Goal: Information Seeking & Learning: Check status

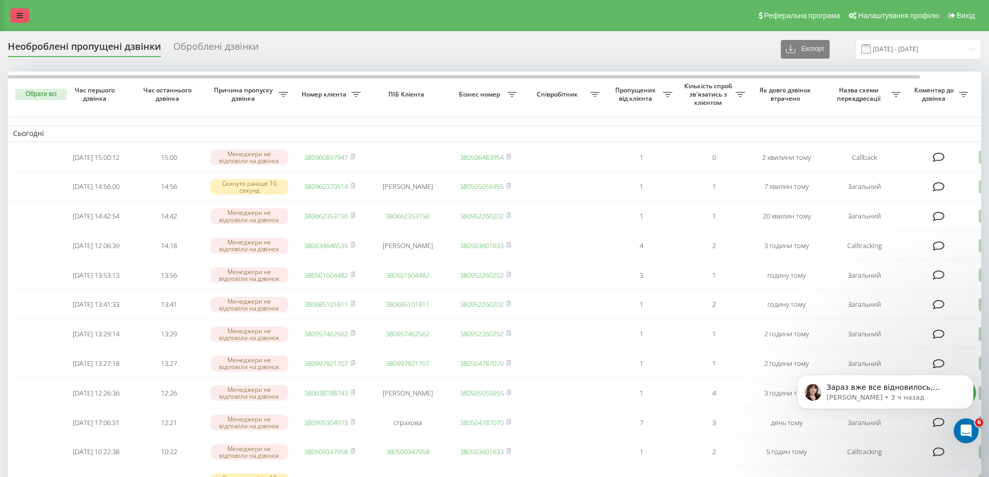
click at [16, 13] on link at bounding box center [19, 15] width 19 height 15
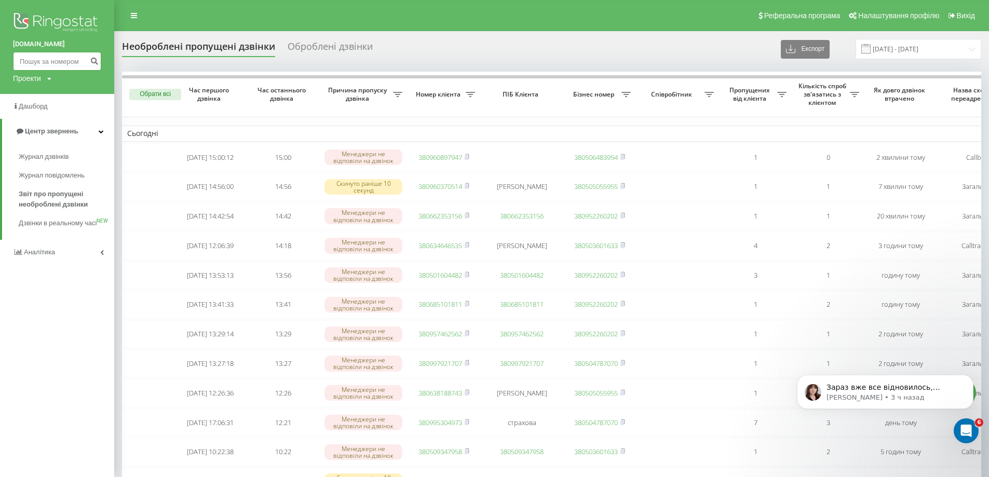
click at [39, 57] on input at bounding box center [57, 61] width 88 height 19
paste input "096 089 7947"
type input "096 089 7947"
click at [88, 63] on button "submit" at bounding box center [94, 61] width 14 height 19
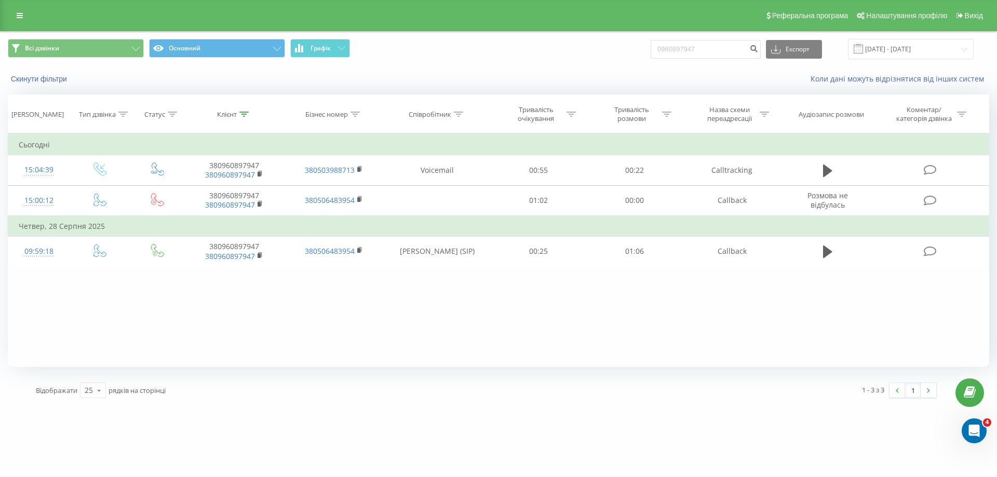
click at [433, 70] on div "Скинути фільтри Коли дані можуть відрізнятися вiд інших систем" at bounding box center [499, 78] width 996 height 25
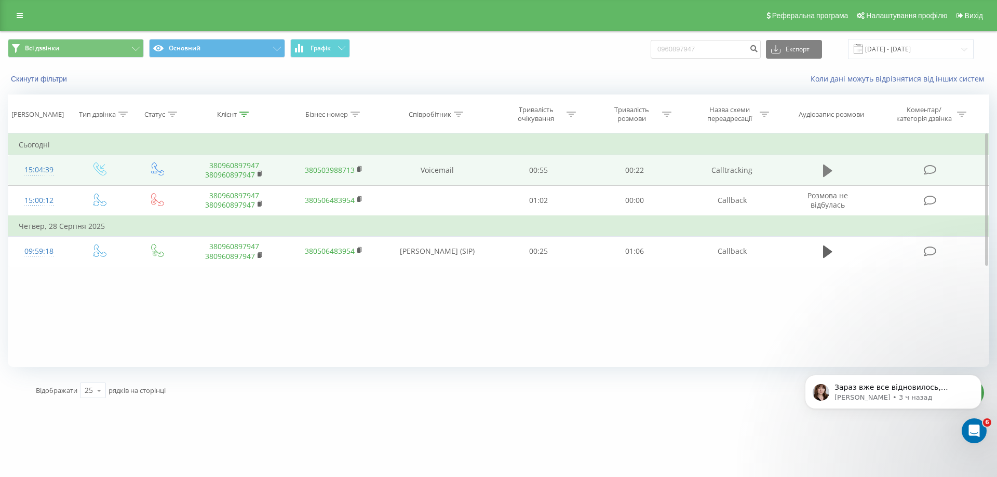
click at [824, 169] on icon at bounding box center [827, 171] width 9 height 12
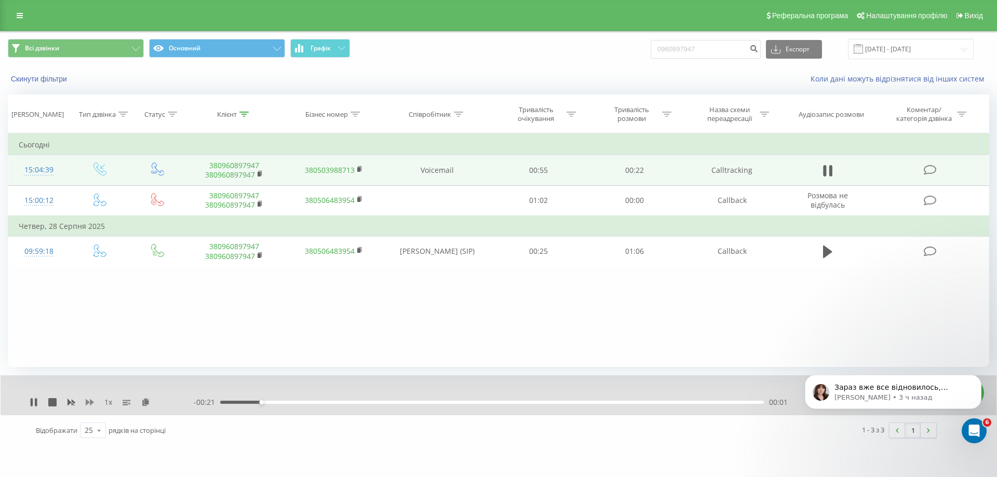
click at [89, 404] on icon at bounding box center [90, 402] width 8 height 8
click at [365, 400] on div "- 00:11 00:11 00:11" at bounding box center [496, 402] width 605 height 10
click at [361, 402] on div "00:11" at bounding box center [492, 402] width 544 height 3
click at [348, 403] on div "00:06" at bounding box center [492, 402] width 544 height 3
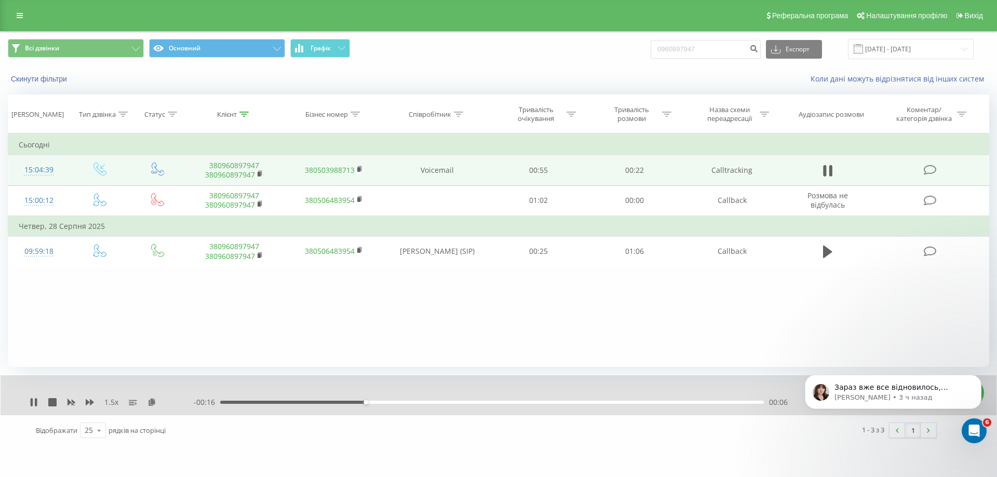
click at [330, 401] on div "00:06" at bounding box center [492, 402] width 544 height 3
click at [326, 401] on div "00:05" at bounding box center [492, 402] width 544 height 3
click at [308, 400] on div "- 00:18 00:04 00:04" at bounding box center [496, 402] width 605 height 10
click at [287, 401] on div "00:02" at bounding box center [492, 402] width 544 height 3
click at [22, 14] on icon at bounding box center [20, 15] width 6 height 7
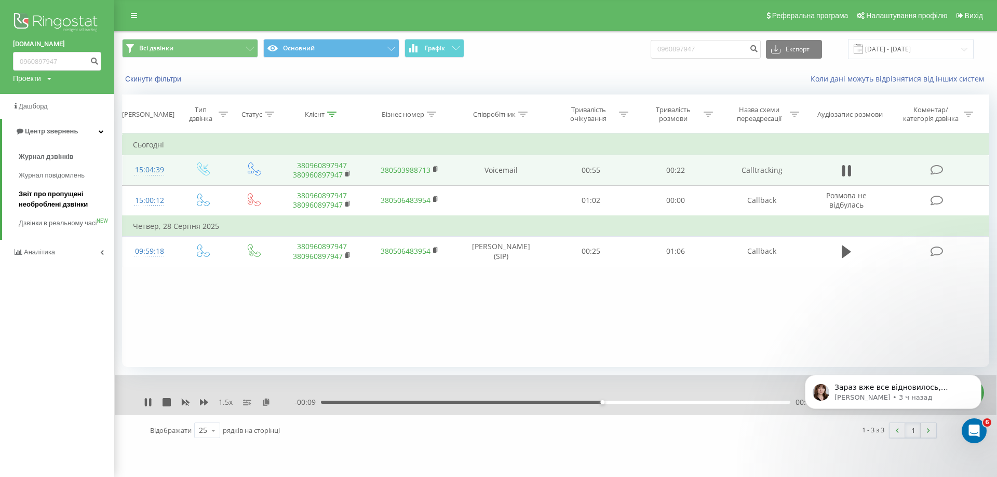
click at [69, 199] on span "Звіт про пропущені необроблені дзвінки" at bounding box center [64, 199] width 90 height 21
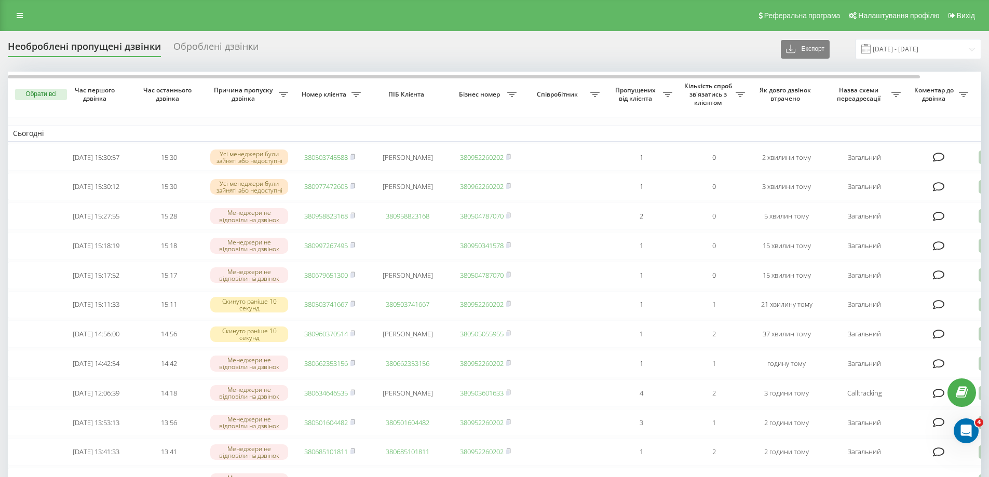
click at [488, 58] on div "Необроблені пропущені дзвінки Оброблені дзвінки Експорт .csv .xlsx 19.08.2025 -…" at bounding box center [495, 49] width 974 height 20
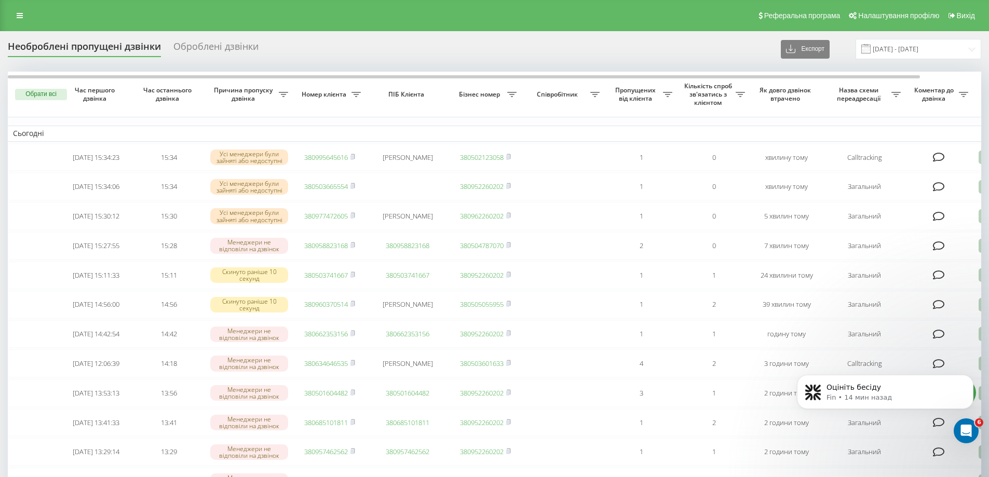
click at [230, 53] on div "Оброблені дзвінки" at bounding box center [215, 49] width 85 height 16
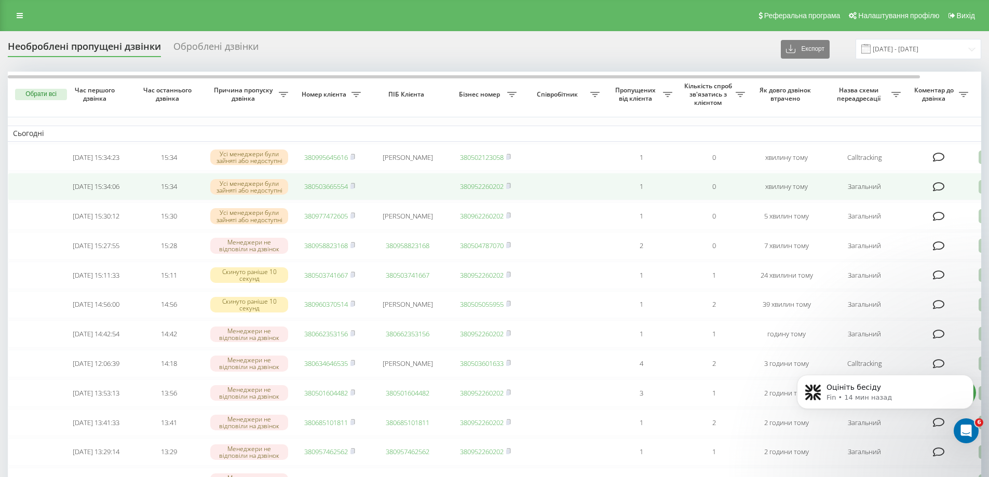
click at [318, 190] on link "380503665554" at bounding box center [326, 186] width 44 height 9
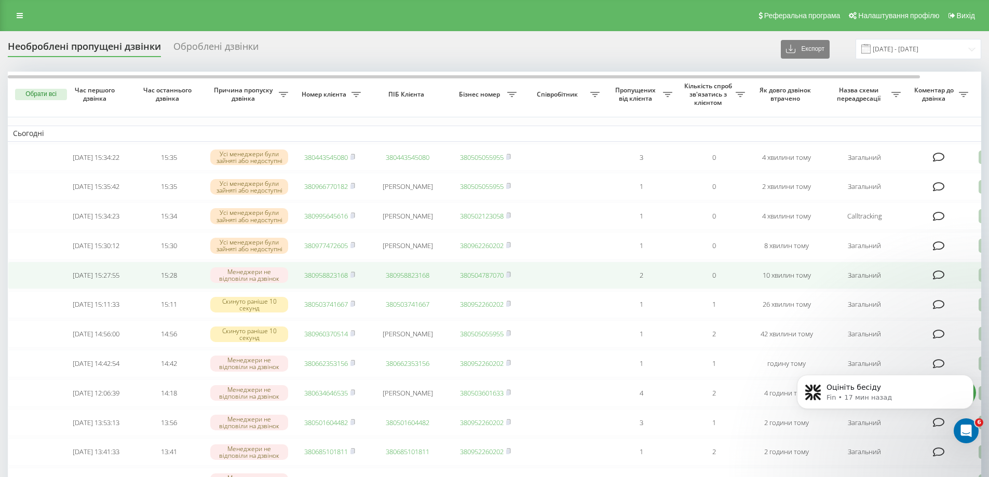
click at [316, 280] on link "380958823168" at bounding box center [326, 275] width 44 height 9
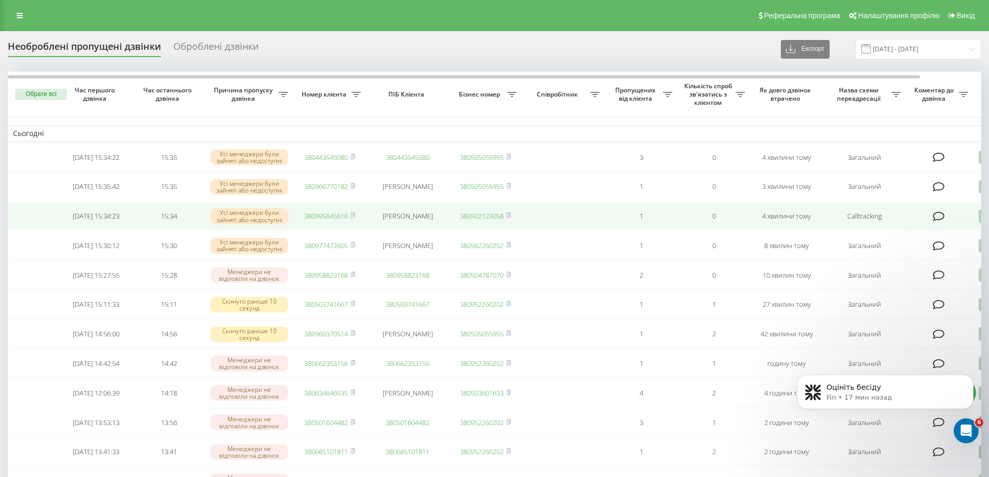
click at [324, 221] on link "380995645616" at bounding box center [326, 215] width 44 height 9
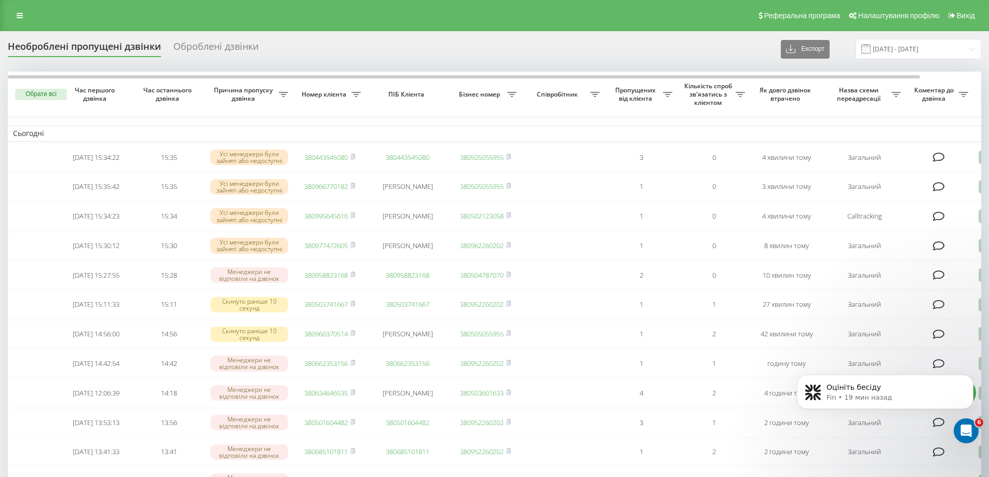
drag, startPoint x: 626, startPoint y: 59, endPoint x: 626, endPoint y: 52, distance: 7.3
click at [626, 59] on div "Необроблені пропущені дзвінки Оброблені дзвінки Експорт .csv .xlsx [DATE] - [DA…" at bounding box center [495, 49] width 974 height 20
click at [667, 56] on div "Необроблені пропущені дзвінки Оброблені дзвінки Експорт .csv .xlsx 19.08.2025 -…" at bounding box center [495, 49] width 974 height 20
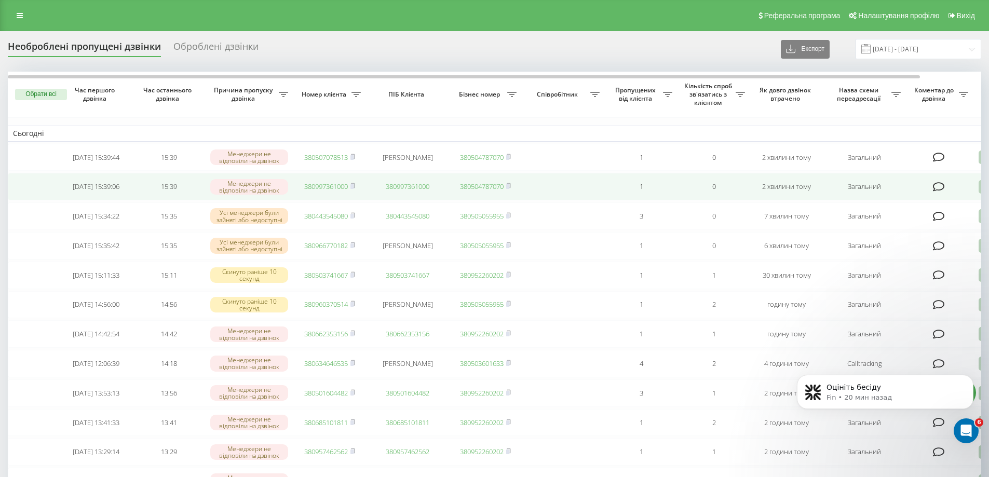
click at [320, 188] on link "380997361000" at bounding box center [326, 186] width 44 height 9
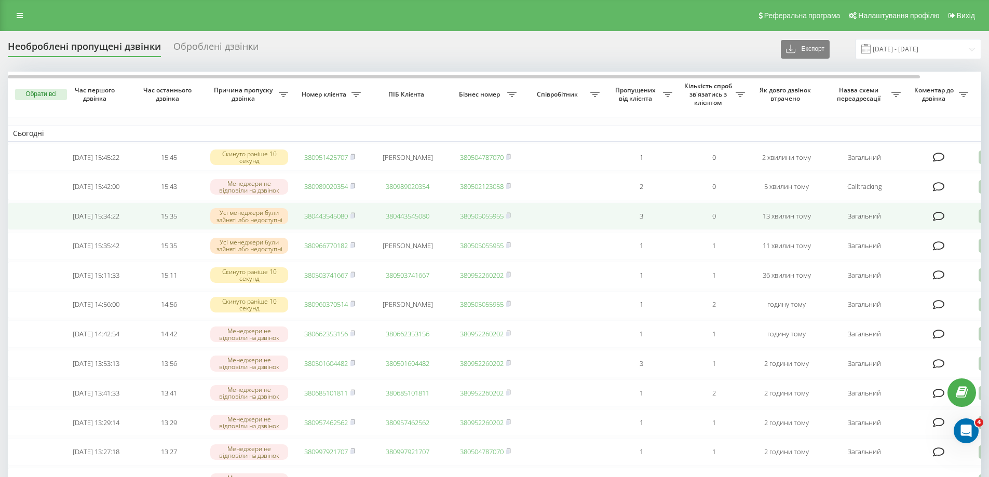
click at [330, 221] on link "380443545080" at bounding box center [326, 215] width 44 height 9
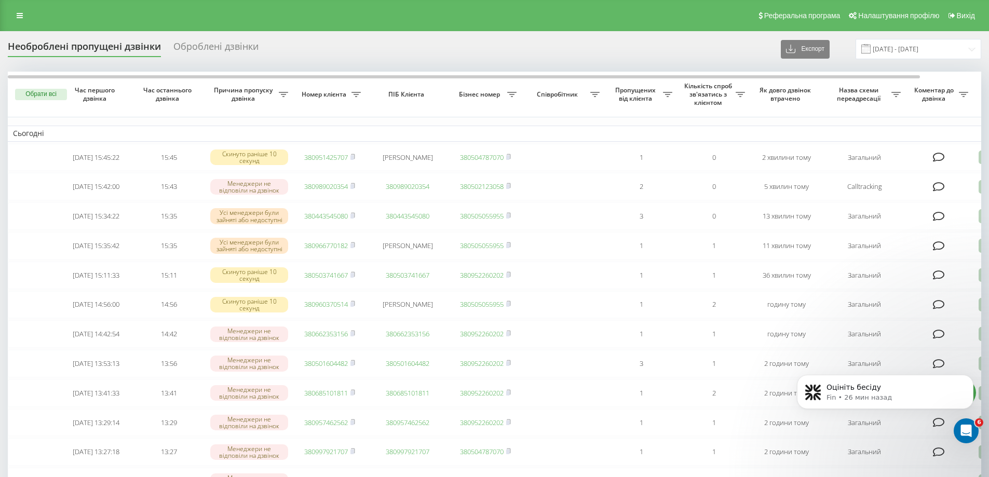
drag, startPoint x: 345, startPoint y: 45, endPoint x: 346, endPoint y: 36, distance: 8.3
click at [345, 45] on div "Необроблені пропущені дзвінки Оброблені дзвінки Експорт .csv .xlsx [DATE] - [DA…" at bounding box center [495, 49] width 974 height 20
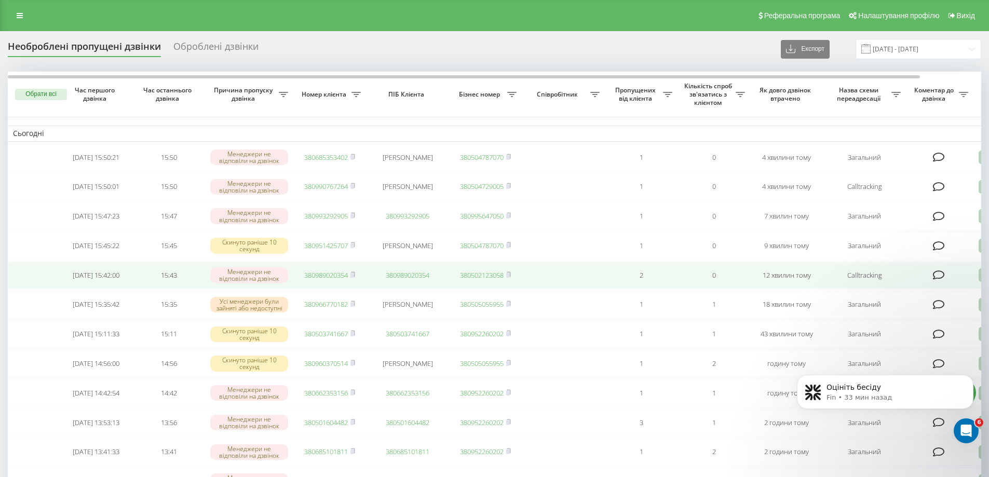
click at [323, 280] on link "380989020354" at bounding box center [326, 275] width 44 height 9
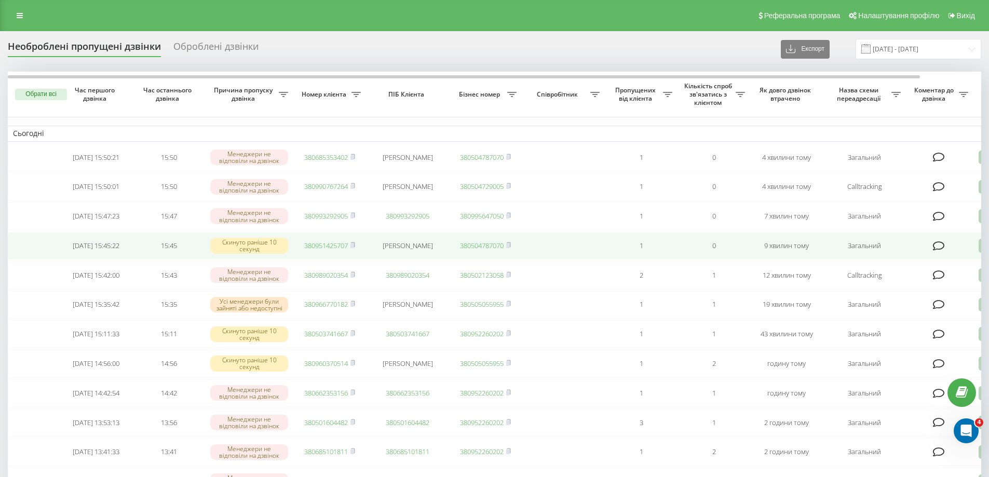
click at [306, 250] on link "380951425707" at bounding box center [326, 245] width 44 height 9
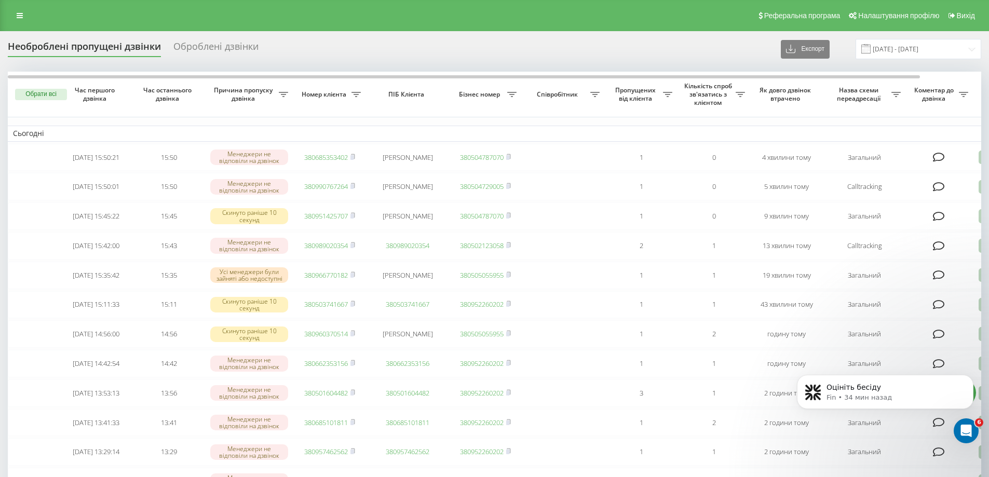
click at [315, 51] on div "Необроблені пропущені дзвінки Оброблені дзвінки Експорт .csv .xlsx [DATE] - [DA…" at bounding box center [495, 49] width 974 height 20
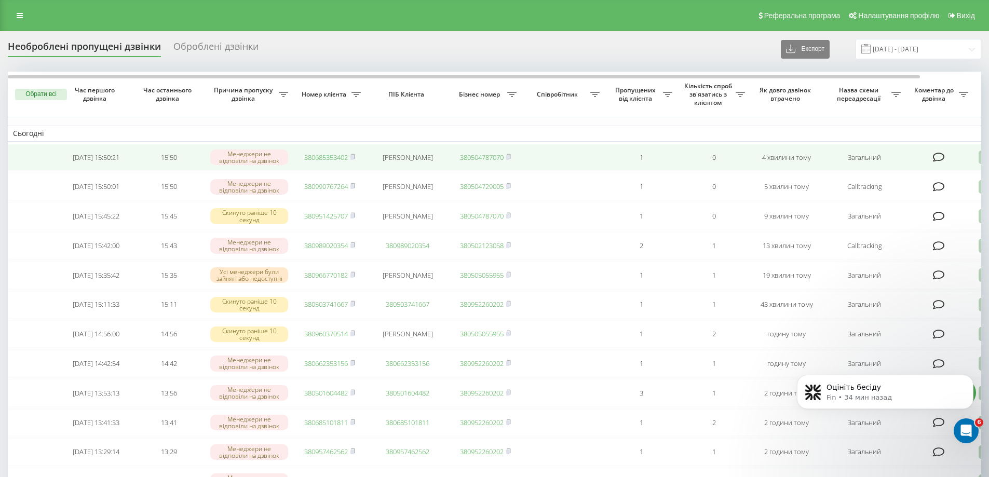
click at [321, 158] on link "380685353402" at bounding box center [326, 157] width 44 height 9
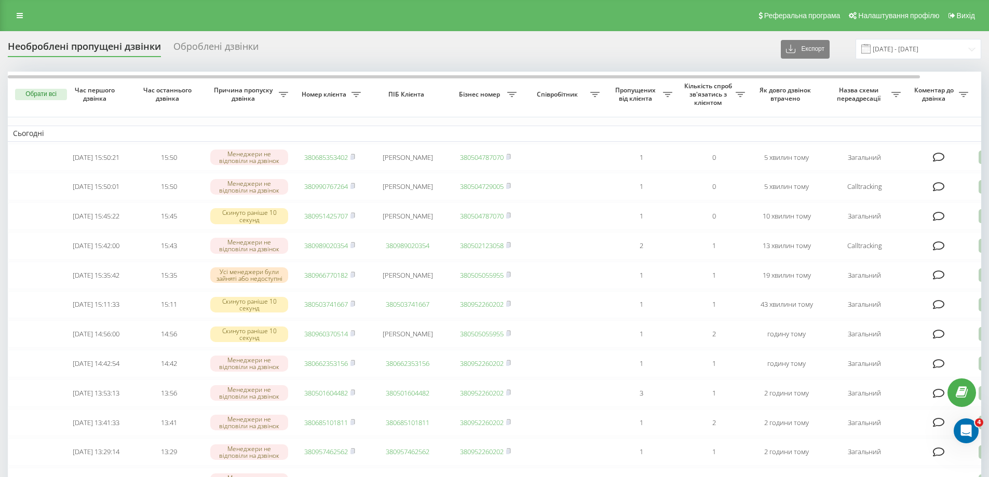
click at [369, 51] on div "Необроблені пропущені дзвінки Оброблені дзвінки Експорт .csv .xlsx 19.08.2025 -…" at bounding box center [495, 49] width 974 height 20
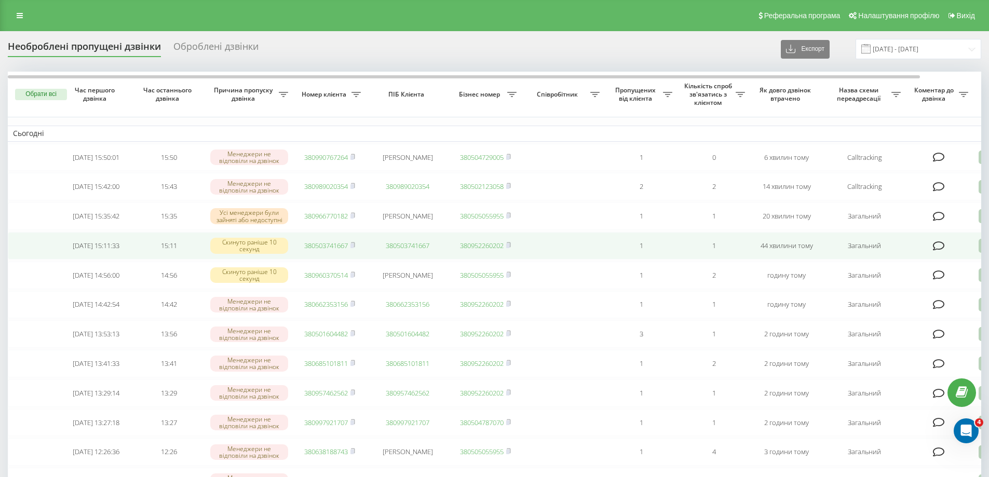
click at [342, 250] on link "380503741667" at bounding box center [326, 245] width 44 height 9
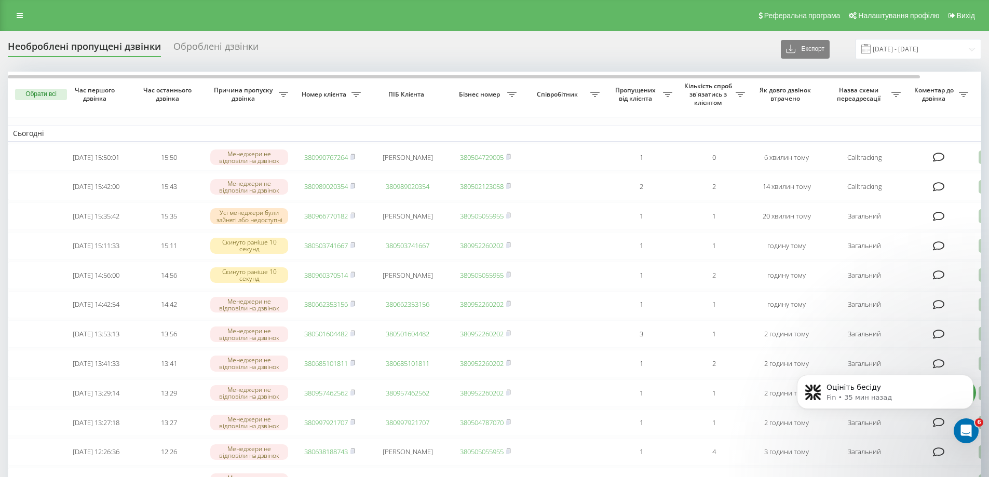
click at [751, 46] on div "Необроблені пропущені дзвінки Оброблені дзвінки Експорт .csv .xlsx [DATE] - [DA…" at bounding box center [495, 49] width 974 height 20
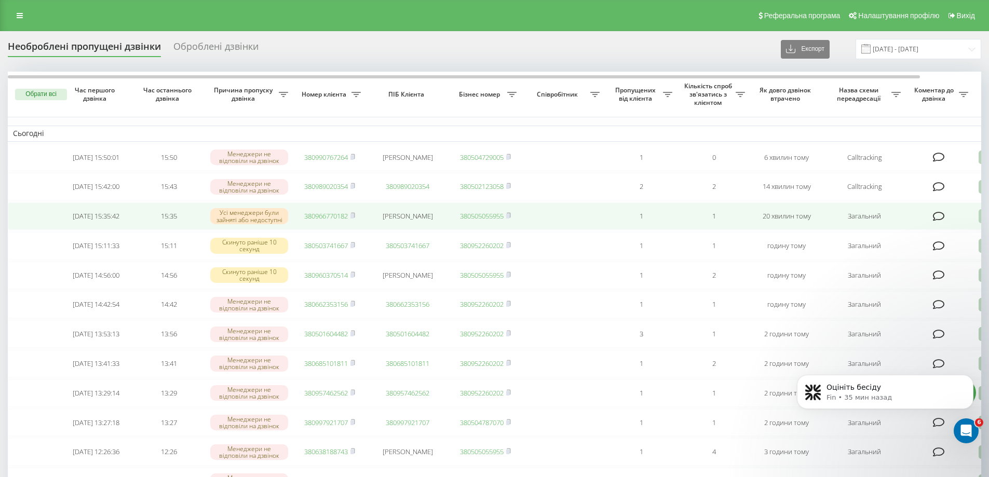
click at [325, 221] on link "380966770182" at bounding box center [326, 215] width 44 height 9
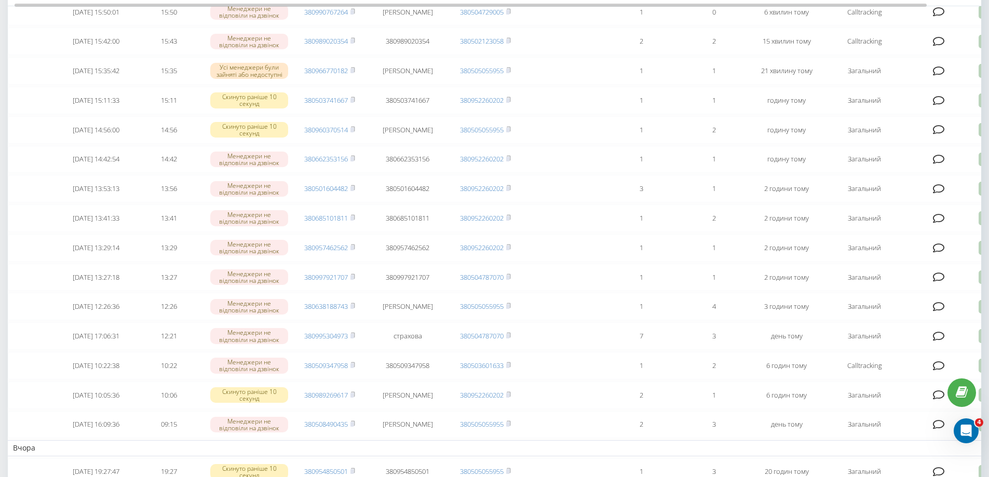
scroll to position [156, 0]
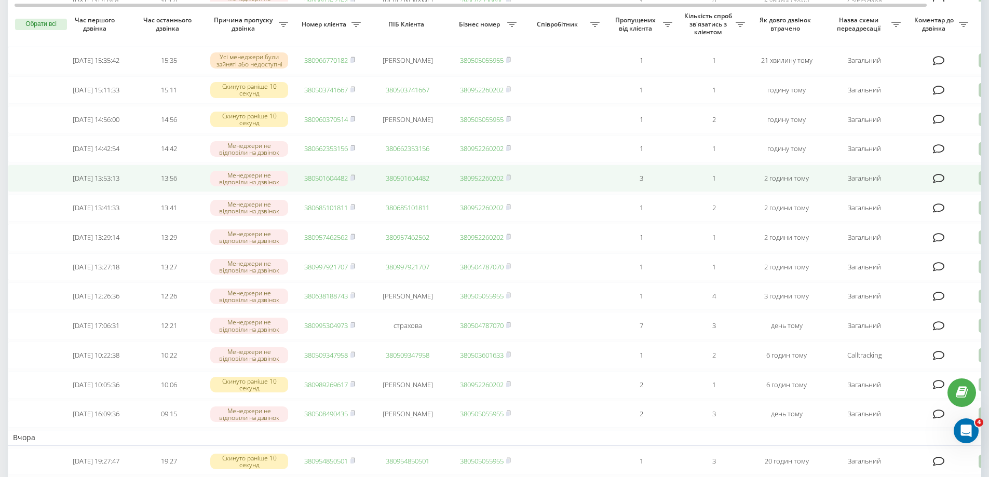
click at [340, 183] on link "380501604482" at bounding box center [326, 177] width 44 height 9
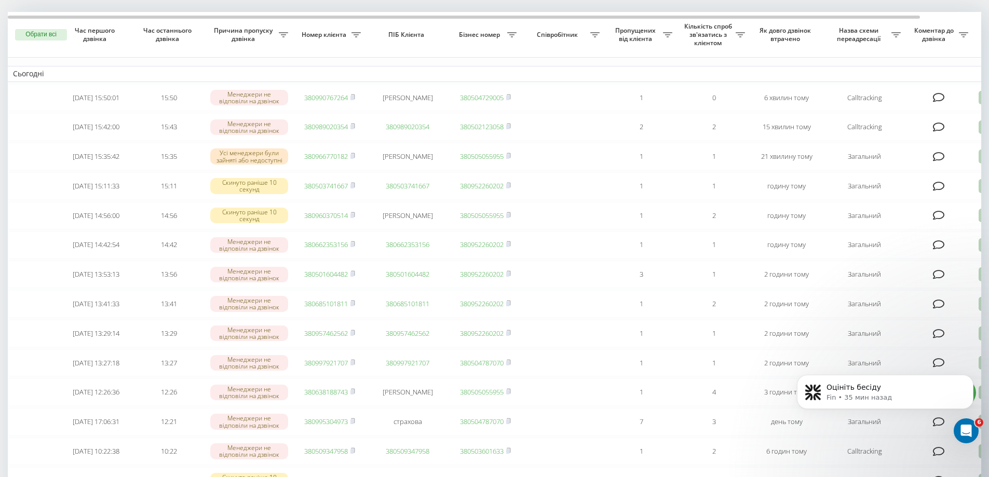
scroll to position [52, 0]
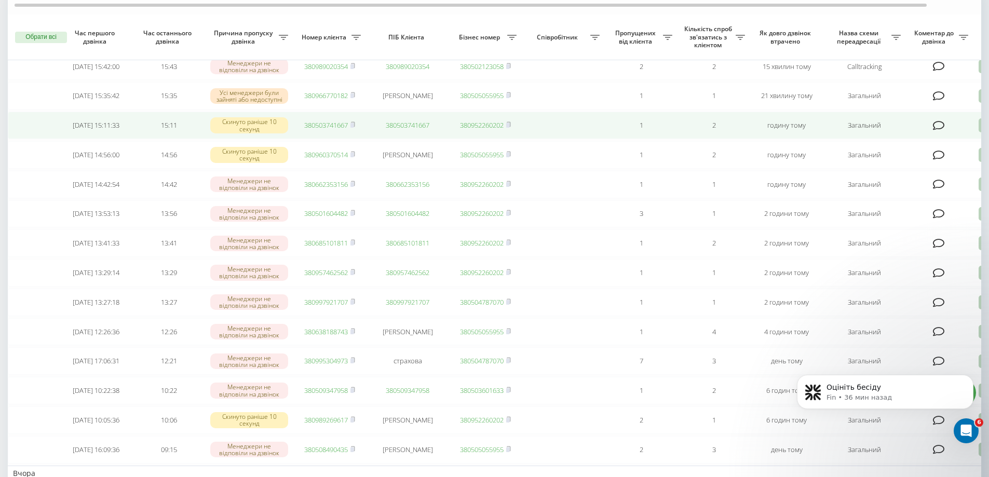
scroll to position [104, 0]
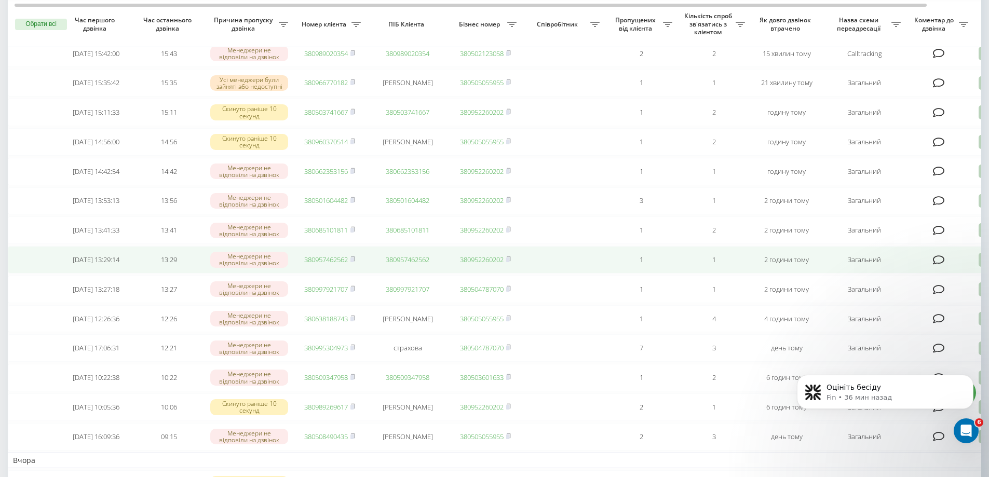
click at [314, 264] on link "380957462562" at bounding box center [326, 259] width 44 height 9
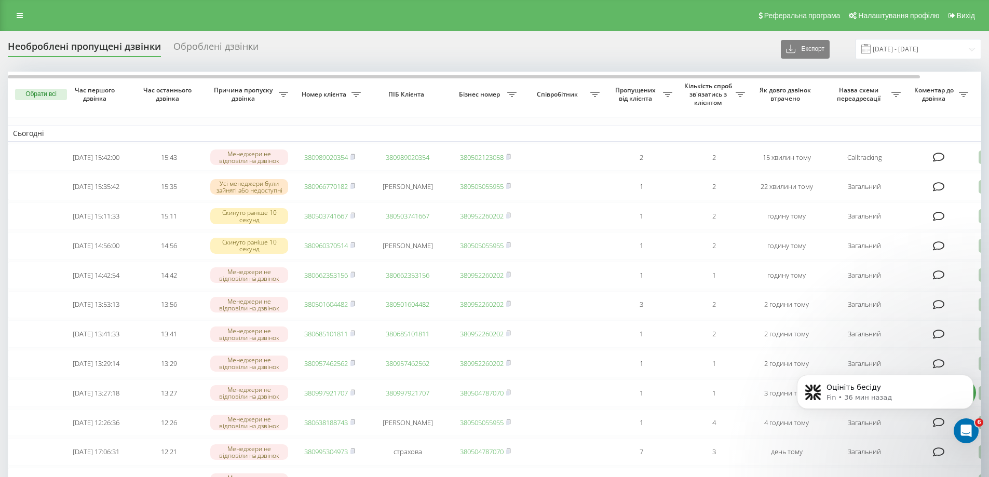
click at [651, 44] on div "Необроблені пропущені дзвінки Оброблені дзвінки Експорт .csv .xlsx 19.08.2025 -…" at bounding box center [495, 49] width 974 height 20
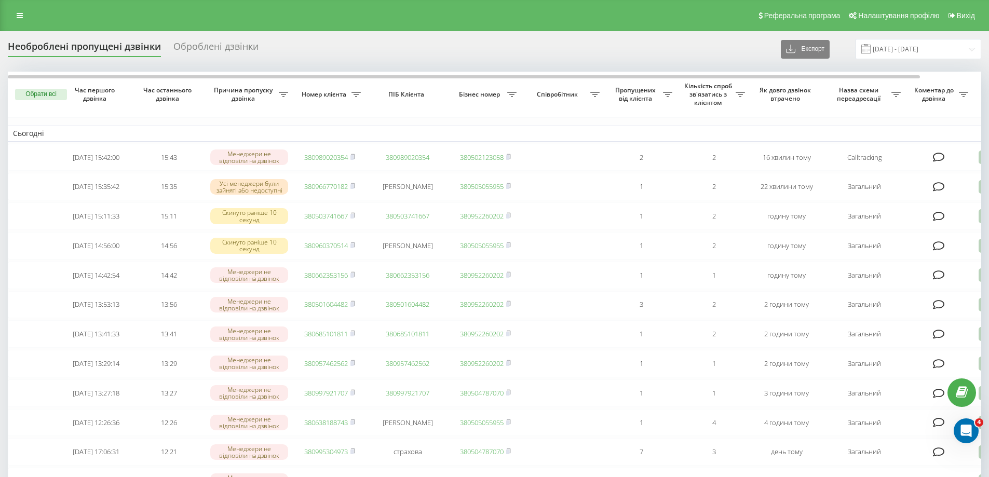
click at [326, 58] on div "Необроблені пропущені дзвінки Оброблені дзвінки Експорт .csv .xlsx [DATE] - [DA…" at bounding box center [495, 49] width 974 height 20
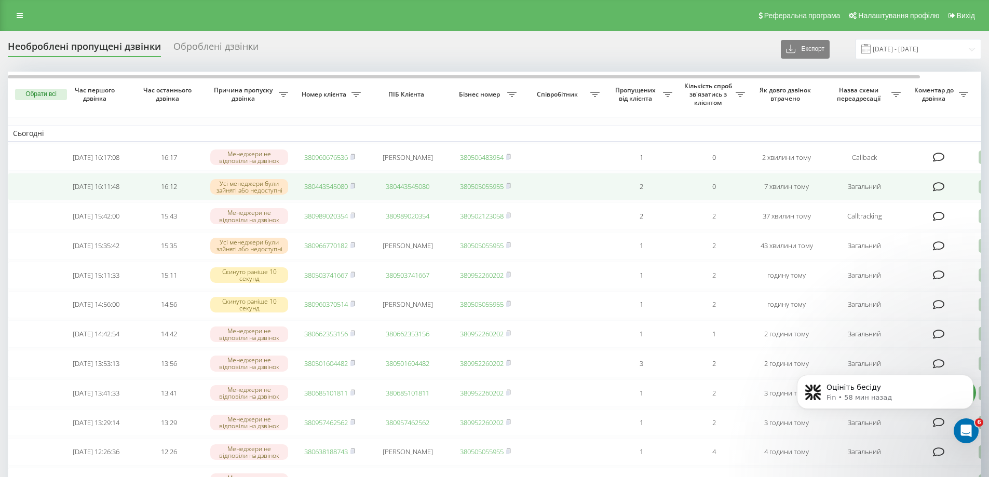
click at [332, 184] on link "380443545080" at bounding box center [326, 186] width 44 height 9
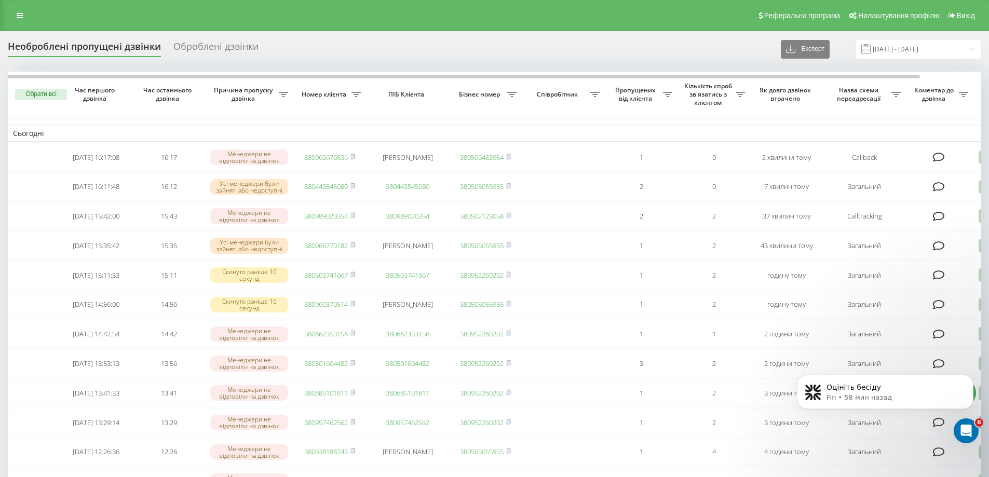
click at [443, 54] on div "Необроблені пропущені дзвінки Оброблені дзвінки Експорт .csv .xlsx 19.08.2025 -…" at bounding box center [495, 49] width 974 height 20
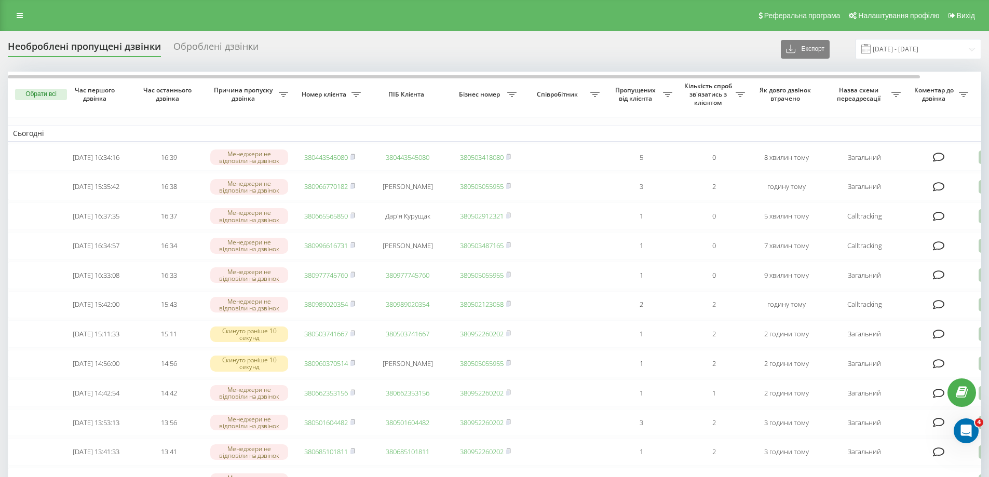
click at [693, 51] on div "Необроблені пропущені дзвінки Оброблені дзвінки Експорт .csv .xlsx 19.08.2025 -…" at bounding box center [495, 49] width 974 height 20
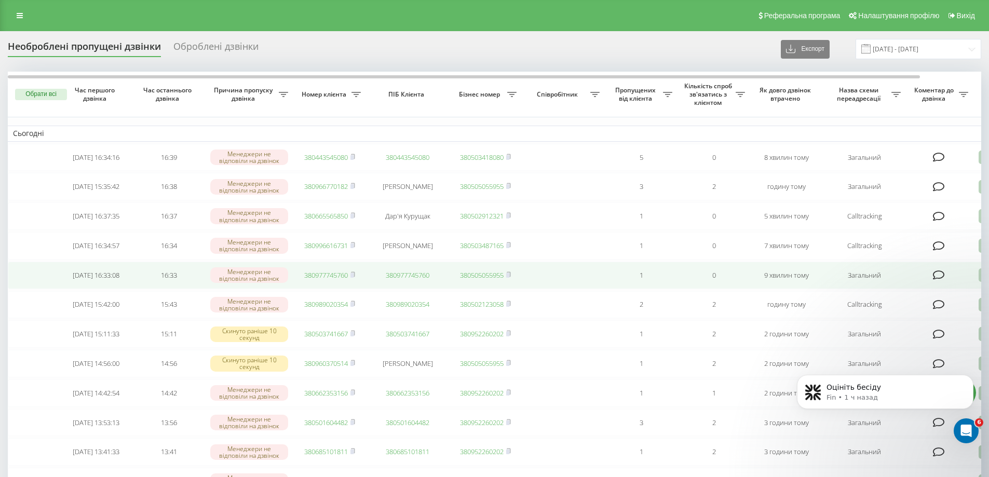
click at [325, 280] on link "380977745760" at bounding box center [326, 275] width 44 height 9
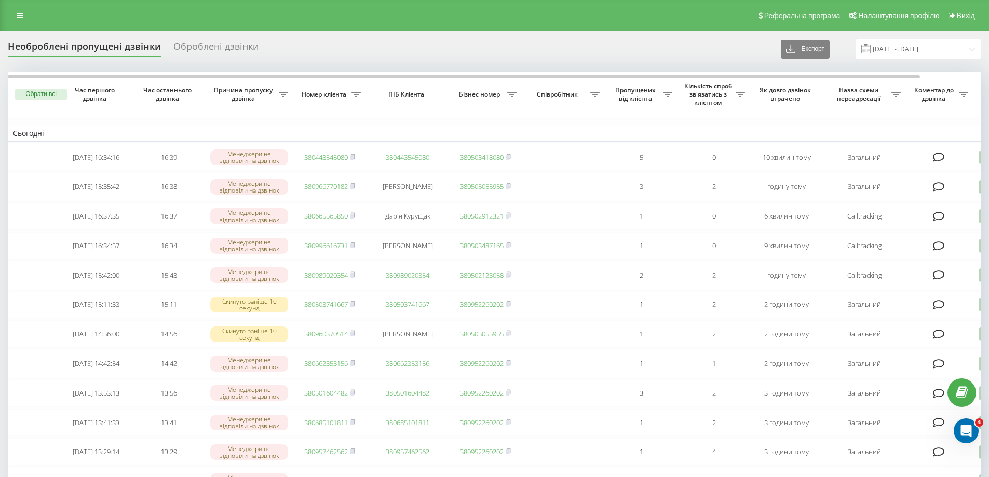
click at [707, 53] on div "Необроблені пропущені дзвінки Оброблені дзвінки Експорт .csv .xlsx [DATE] - [DA…" at bounding box center [495, 49] width 974 height 20
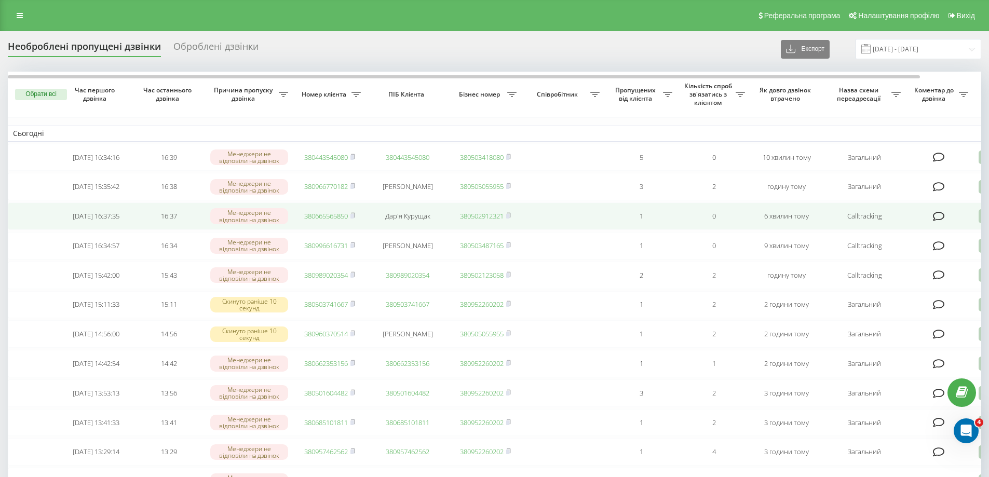
click at [323, 225] on td "380665565850" at bounding box center [329, 217] width 73 height 28
click at [325, 220] on link "380665565850" at bounding box center [326, 215] width 44 height 9
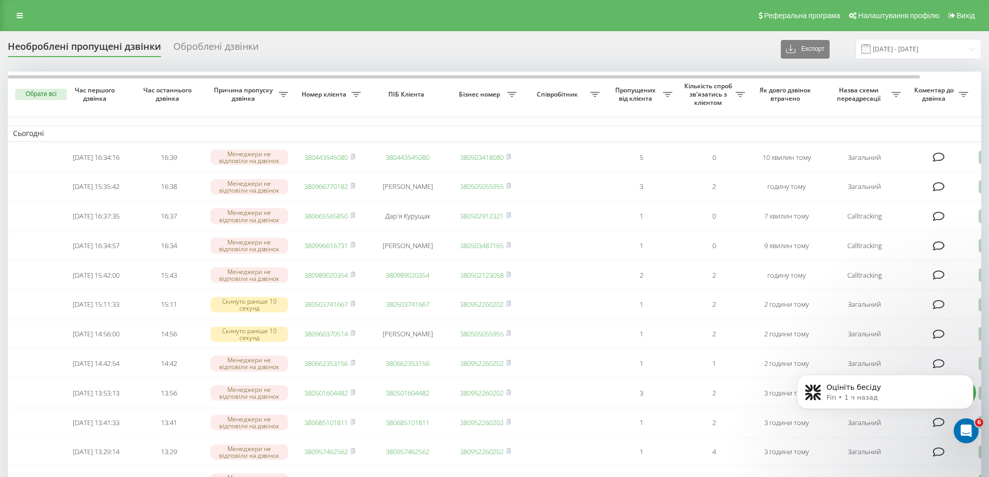
click at [726, 85] on span "Кількість спроб зв'язатись з клієнтом" at bounding box center [709, 94] width 53 height 24
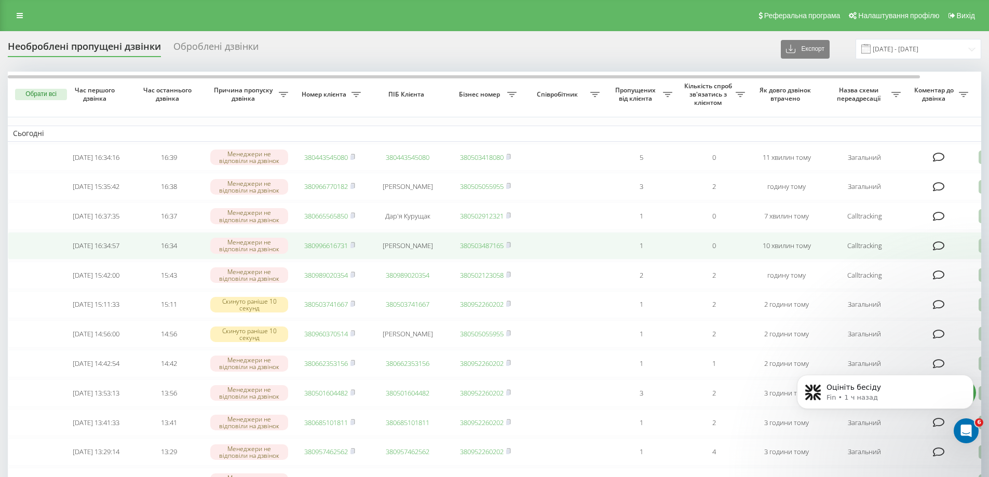
click at [335, 250] on link "380996616731" at bounding box center [326, 245] width 44 height 9
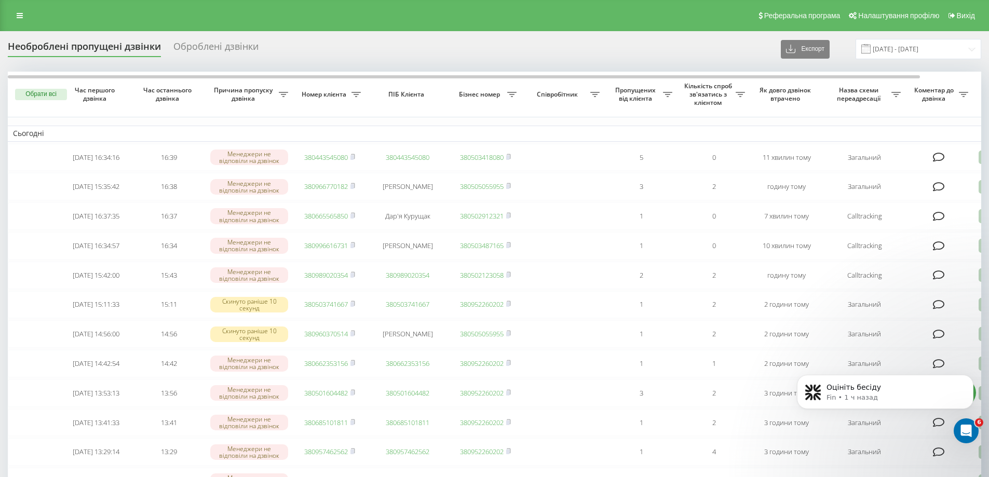
click at [735, 44] on div "Необроблені пропущені дзвінки Оброблені дзвінки Експорт .csv .xlsx 19.08.2025 -…" at bounding box center [495, 49] width 974 height 20
click at [19, 8] on link at bounding box center [19, 15] width 19 height 15
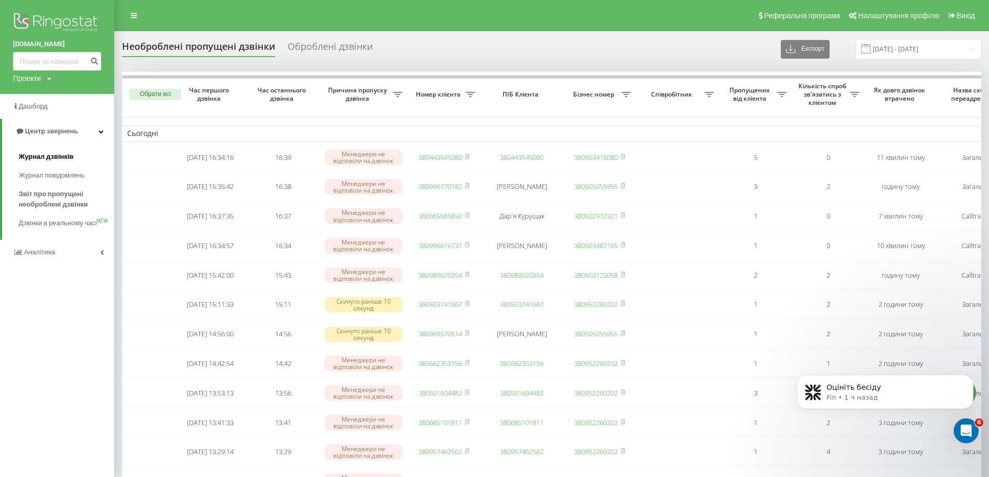
click at [51, 164] on link "Журнал дзвінків" at bounding box center [67, 156] width 96 height 19
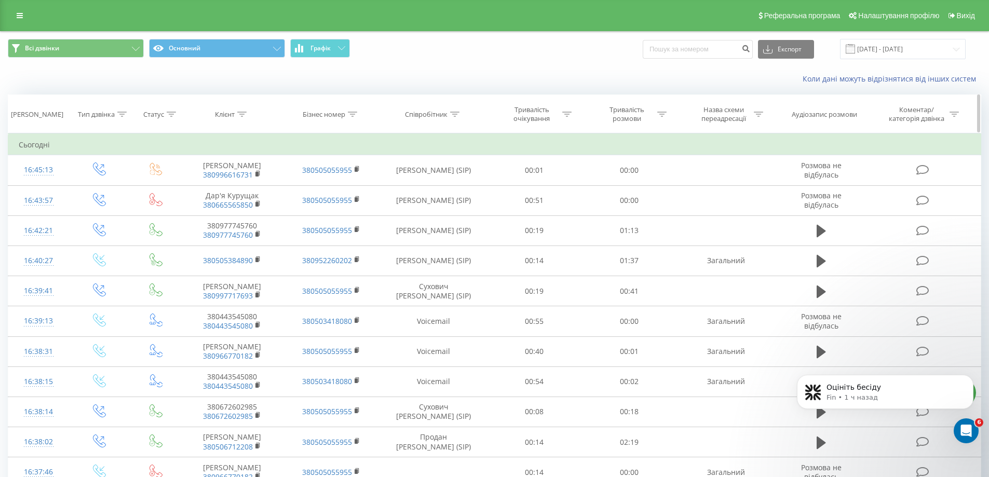
click at [459, 114] on icon at bounding box center [454, 114] width 9 height 5
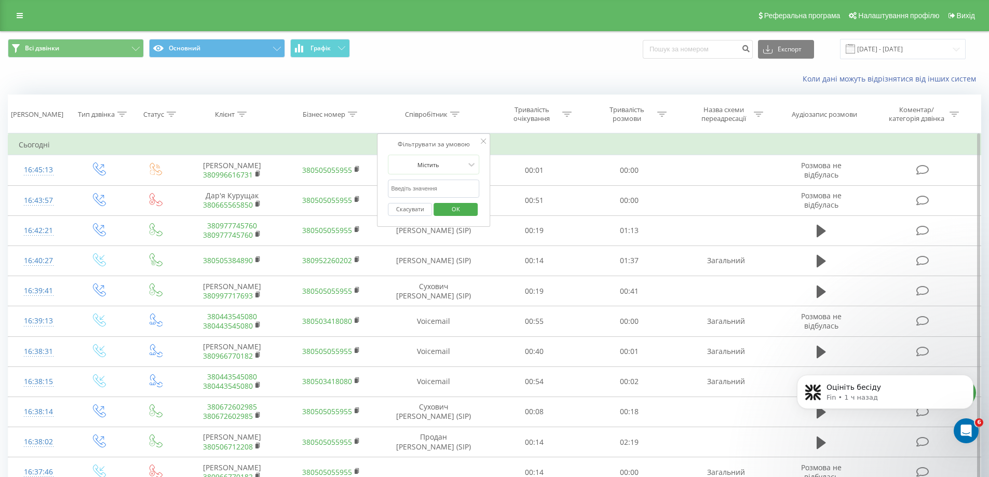
click at [435, 186] on input "text" at bounding box center [433, 189] width 91 height 18
type input "дрозд"
click at [450, 213] on span "OK" at bounding box center [455, 209] width 29 height 16
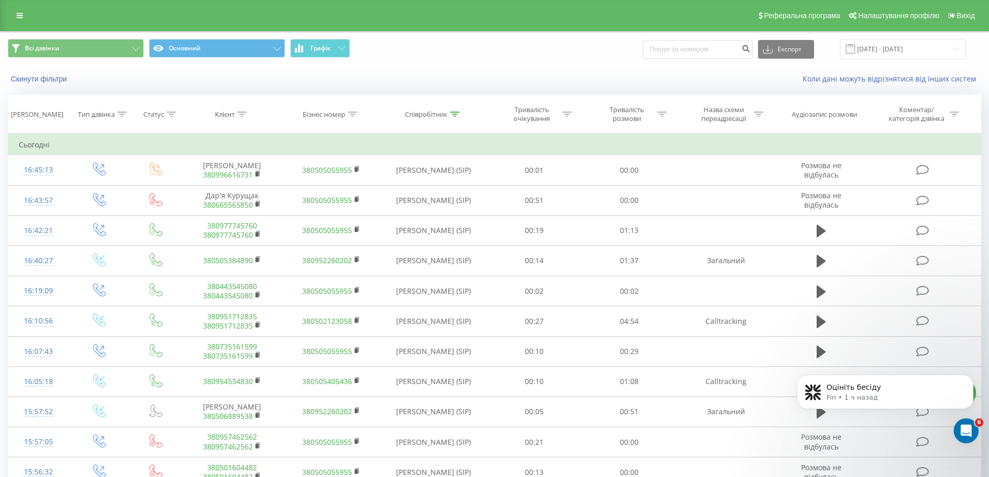
click at [700, 80] on div "Коли дані можуть відрізнятися вiд інших систем" at bounding box center [679, 79] width 617 height 10
click at [335, 48] on button "Графік" at bounding box center [320, 48] width 60 height 19
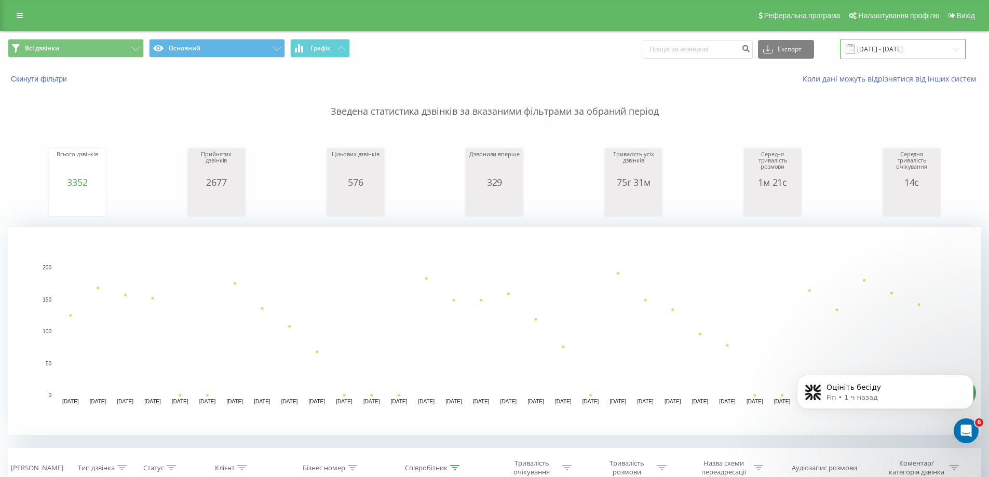
click at [887, 51] on input "[DATE] - [DATE]" at bounding box center [903, 49] width 126 height 20
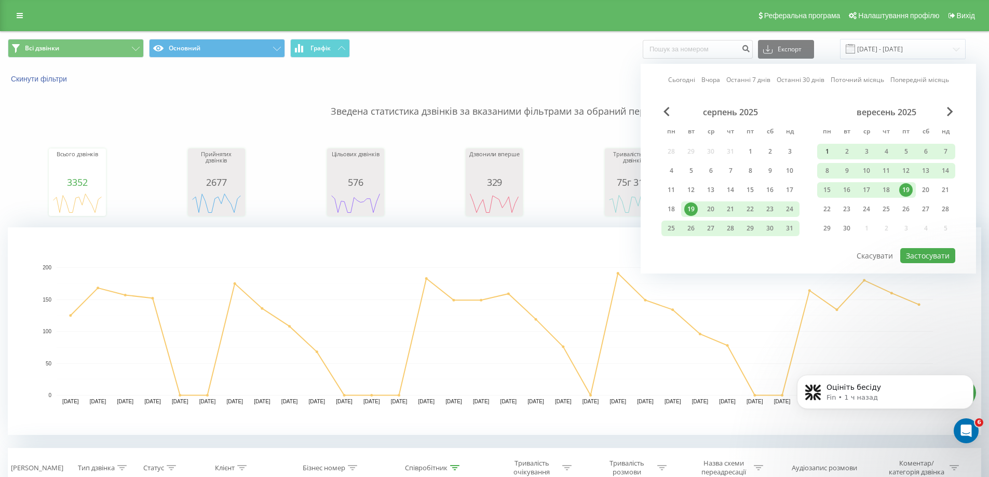
click at [827, 150] on div "1" at bounding box center [828, 152] width 14 height 14
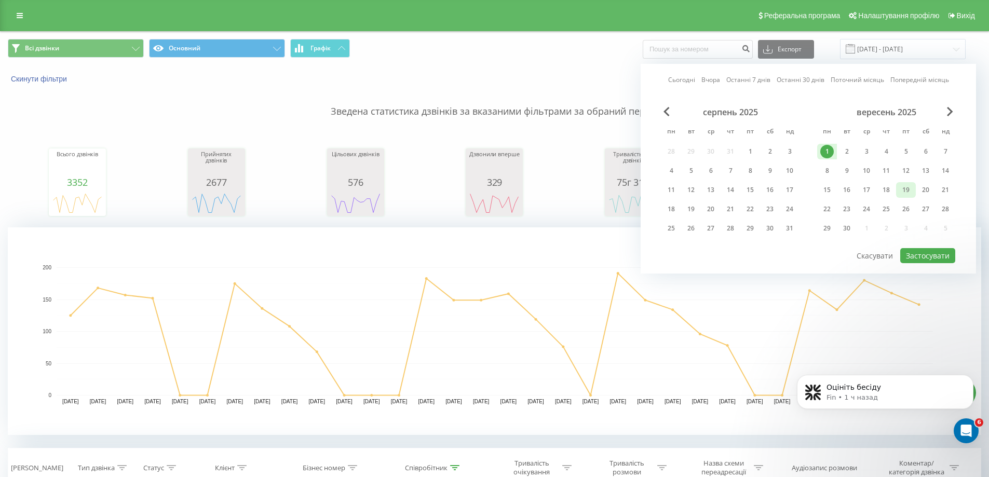
click at [904, 193] on div "19" at bounding box center [907, 190] width 14 height 14
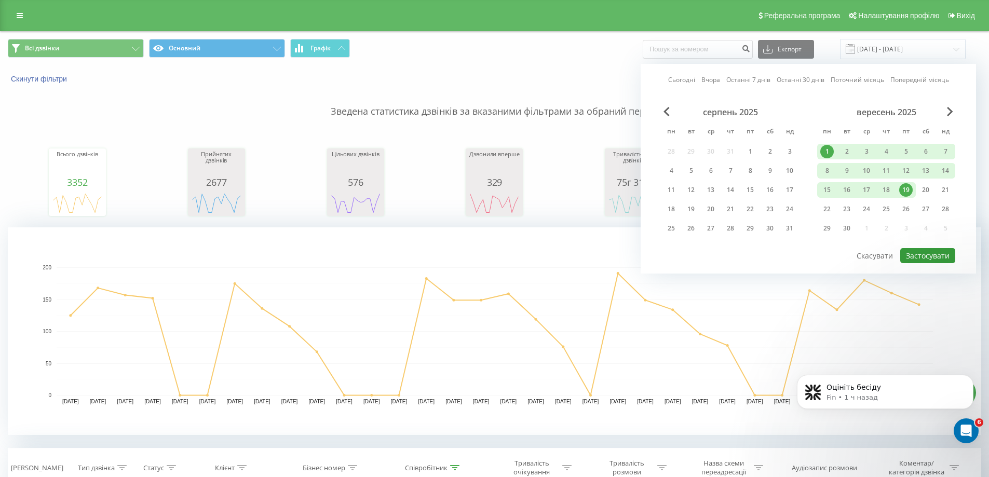
click at [928, 251] on button "Застосувати" at bounding box center [928, 255] width 55 height 15
type input "[DATE] - [DATE]"
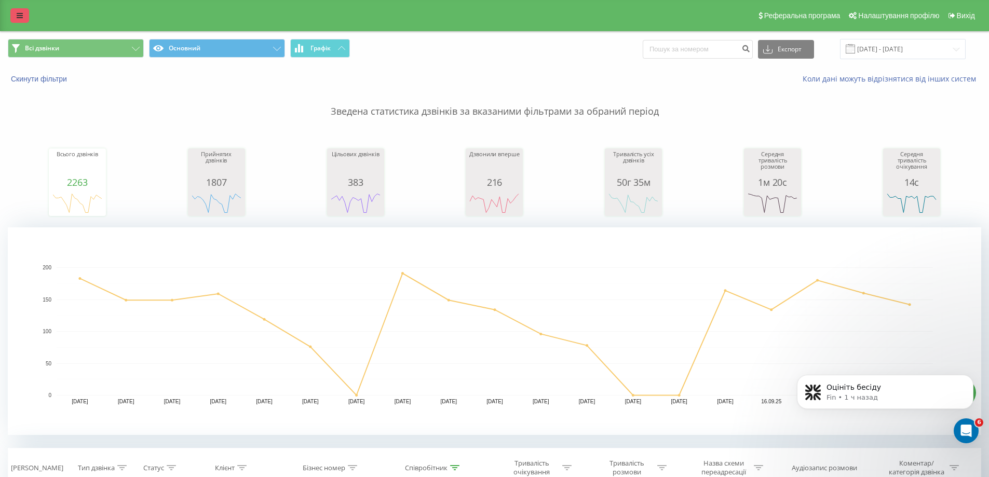
click at [19, 18] on icon at bounding box center [20, 15] width 6 height 7
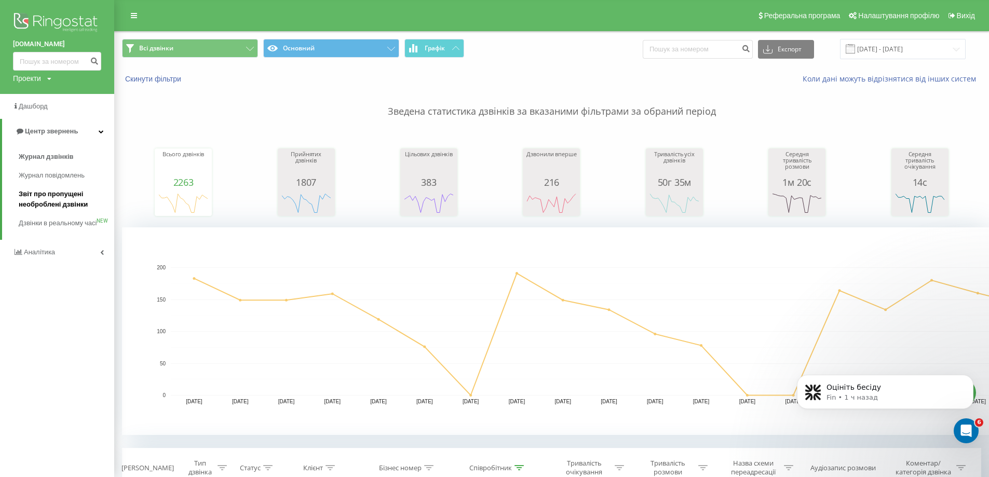
click at [57, 194] on span "Звіт про пропущені необроблені дзвінки" at bounding box center [64, 199] width 90 height 21
